Goal: Information Seeking & Learning: Learn about a topic

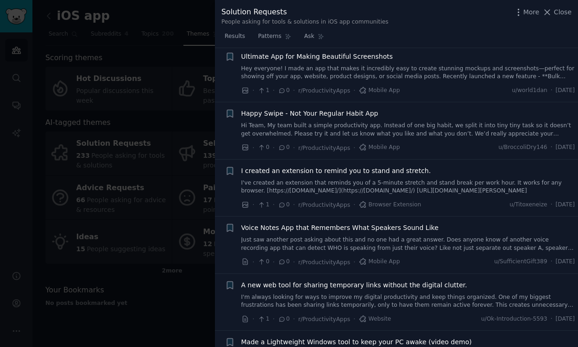
scroll to position [4630, 0]
click at [182, 290] on div at bounding box center [289, 173] width 578 height 347
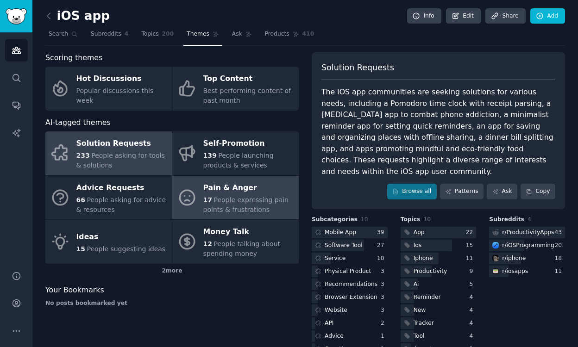
click at [227, 195] on div "17 People expressing pain points & frustrations" at bounding box center [248, 204] width 91 height 19
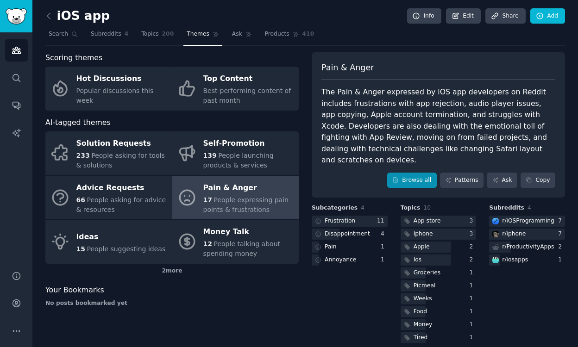
click at [407, 173] on link "Browse all" at bounding box center [412, 181] width 50 height 16
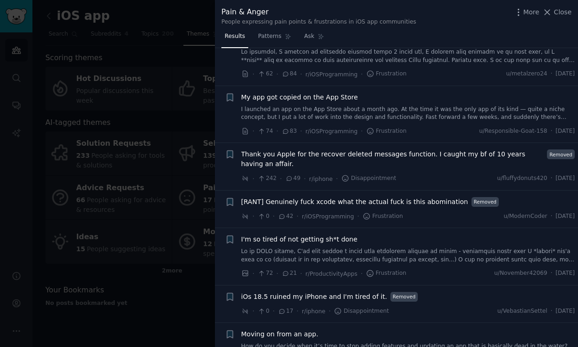
scroll to position [131, 0]
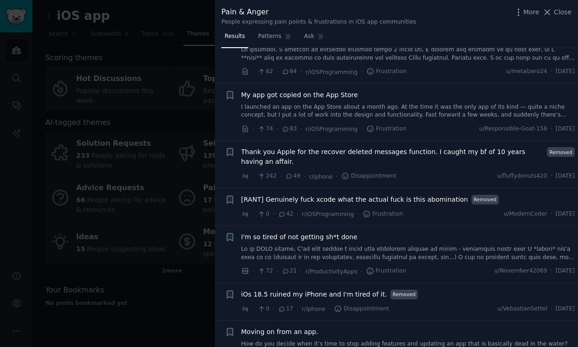
click at [342, 94] on span "My app got copied on the App Store" at bounding box center [299, 95] width 117 height 10
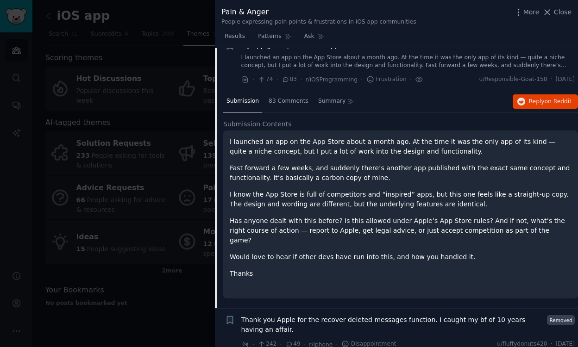
scroll to position [191, 0]
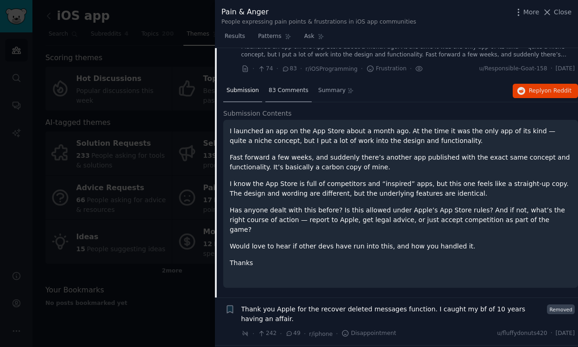
click at [299, 89] on span "83 Comments" at bounding box center [289, 91] width 40 height 8
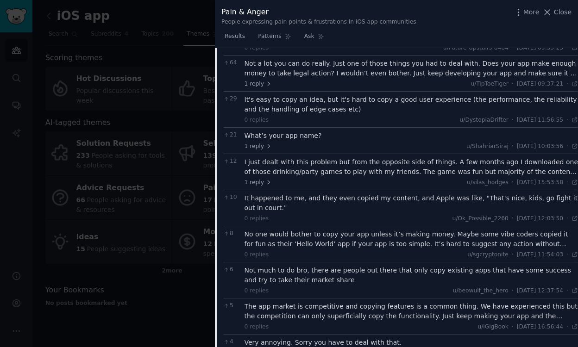
scroll to position [285, 0]
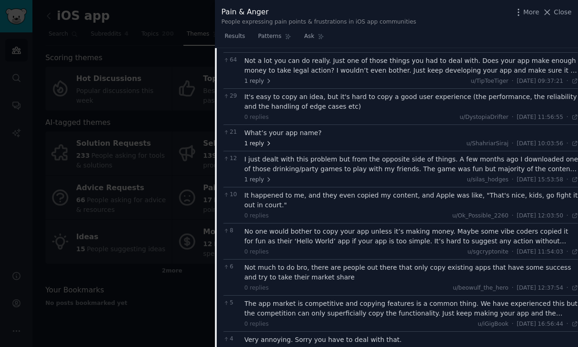
click at [258, 140] on span "1 reply" at bounding box center [259, 144] width 28 height 8
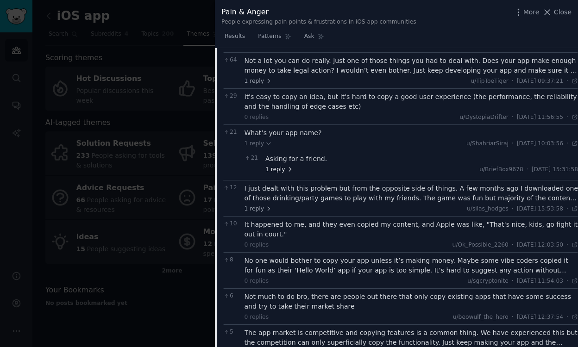
click at [275, 167] on span "1 reply" at bounding box center [279, 170] width 28 height 8
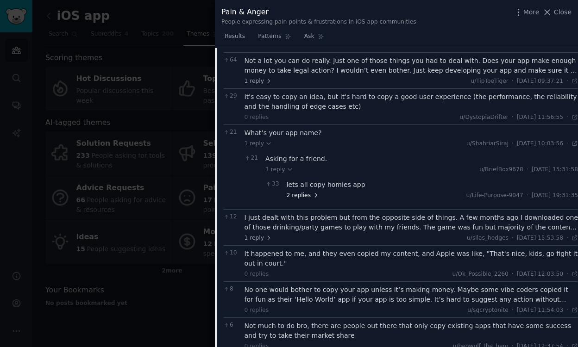
click at [310, 194] on span "2 replies" at bounding box center [303, 196] width 32 height 8
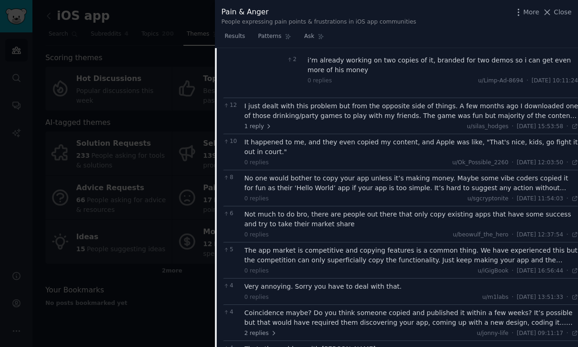
scroll to position [465, 0]
